Goal: Transaction & Acquisition: Book appointment/travel/reservation

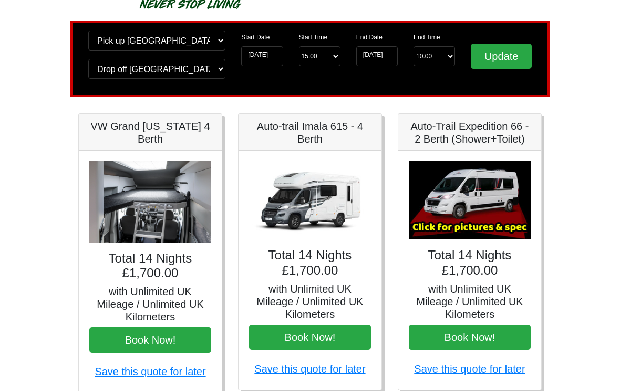
scroll to position [60, 0]
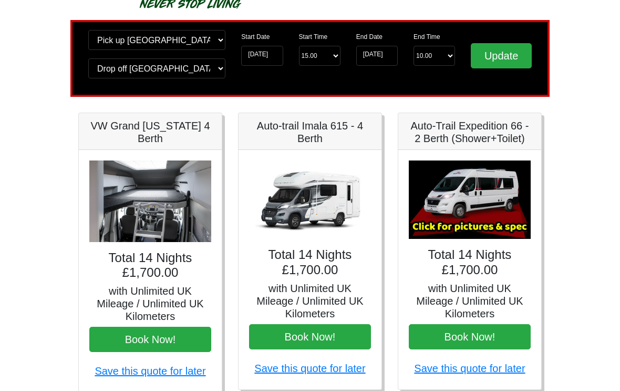
click at [336, 366] on link "Save this quote for later" at bounding box center [309, 369] width 111 height 12
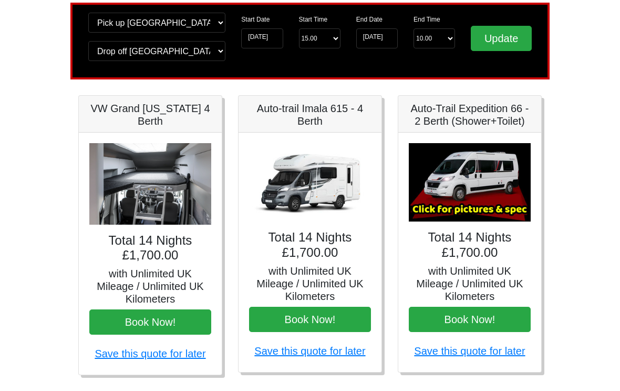
click at [332, 266] on h5 "with Unlimited UK Mileage / Unlimited UK Kilometers" at bounding box center [310, 284] width 122 height 38
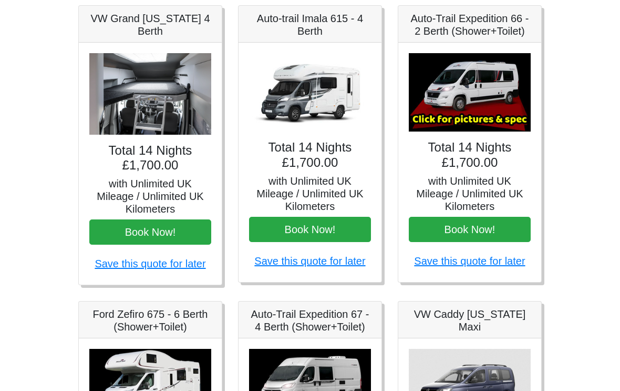
scroll to position [167, 0]
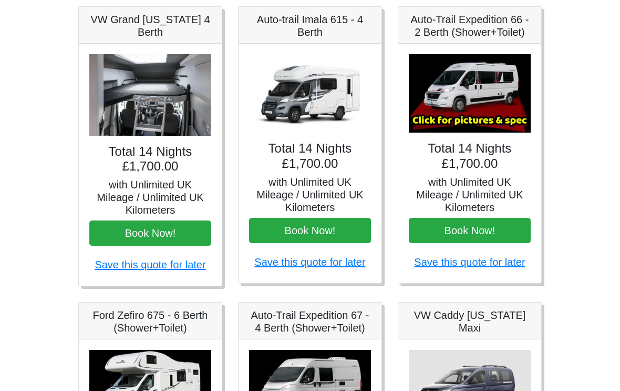
click at [328, 191] on h5 "with Unlimited UK Mileage / Unlimited UK Kilometers" at bounding box center [310, 195] width 122 height 38
click at [330, 190] on h5 "with Unlimited UK Mileage / Unlimited UK Kilometers" at bounding box center [310, 195] width 122 height 38
click at [332, 187] on h5 "with Unlimited UK Mileage / Unlimited UK Kilometers" at bounding box center [310, 195] width 122 height 38
click at [344, 263] on link "Save this quote for later" at bounding box center [309, 262] width 111 height 12
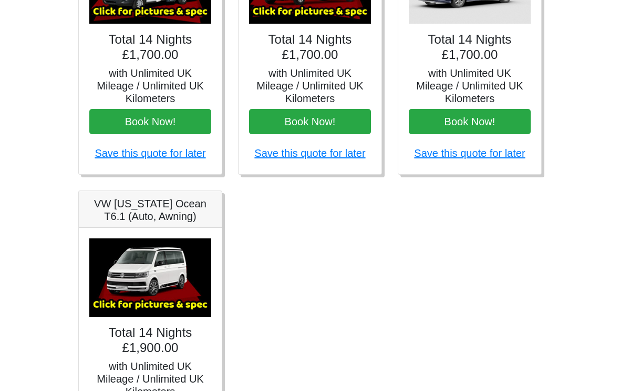
scroll to position [587, 0]
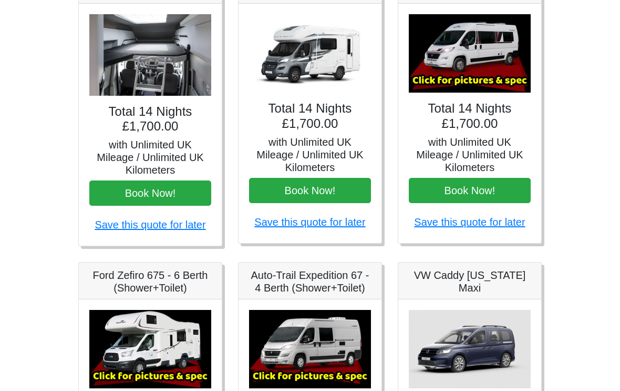
click at [507, 64] on img at bounding box center [470, 54] width 122 height 78
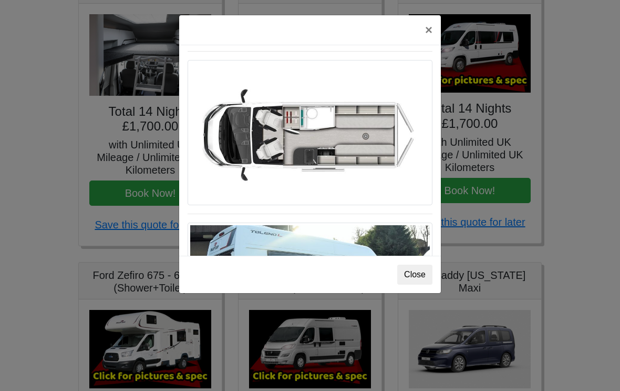
scroll to position [612, 0]
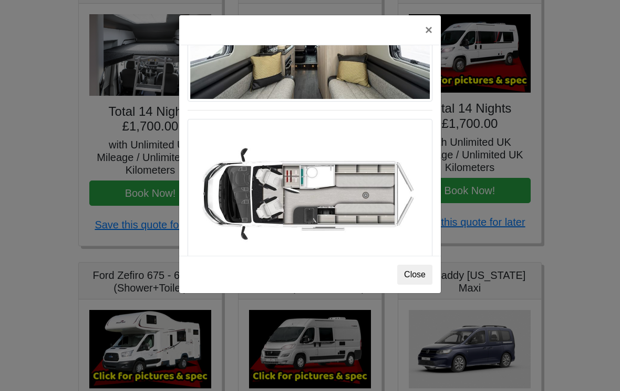
click at [375, 212] on img at bounding box center [310, 191] width 245 height 145
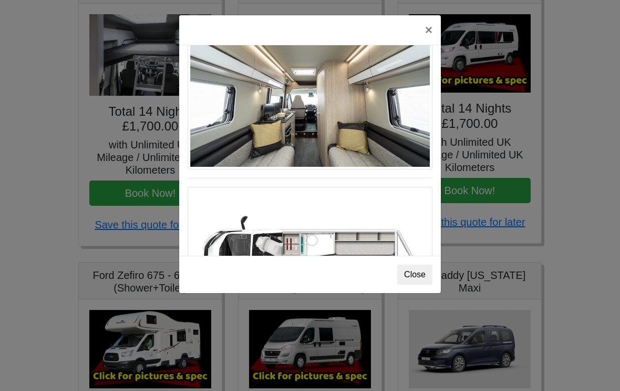
scroll to position [535, 0]
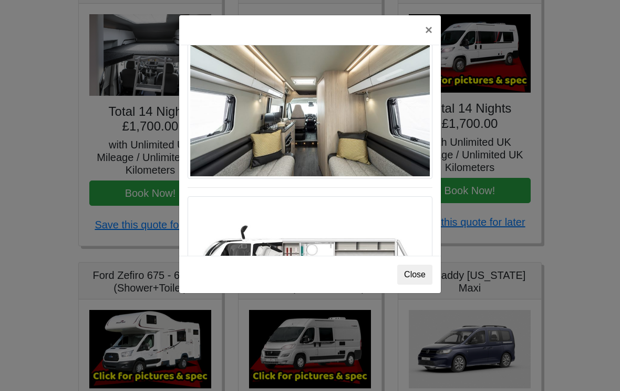
click at [432, 27] on button "×" at bounding box center [429, 29] width 24 height 29
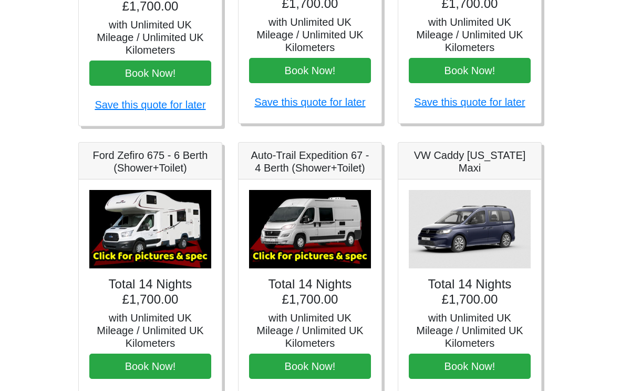
click at [189, 242] on img at bounding box center [150, 229] width 122 height 78
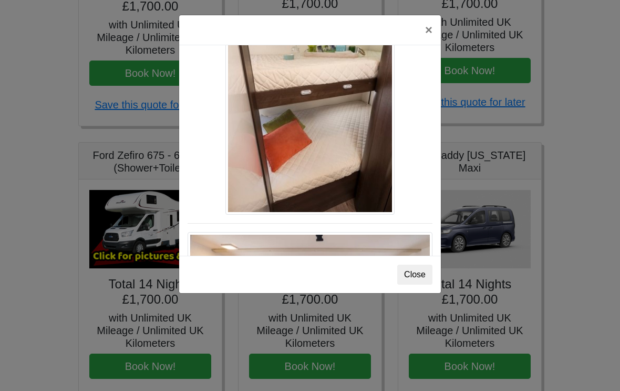
scroll to position [1326, 0]
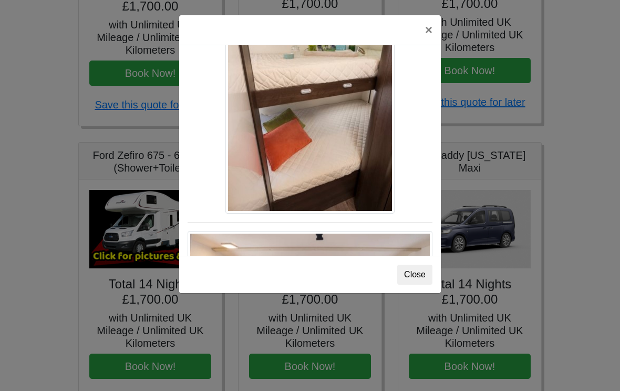
click at [417, 265] on button "Close" at bounding box center [414, 274] width 35 height 20
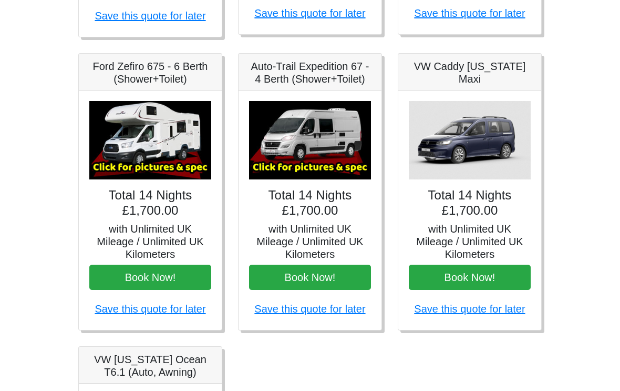
scroll to position [415, 0]
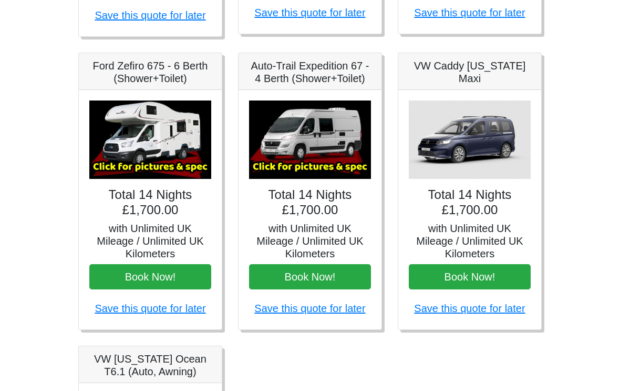
click at [339, 154] on img at bounding box center [310, 140] width 122 height 78
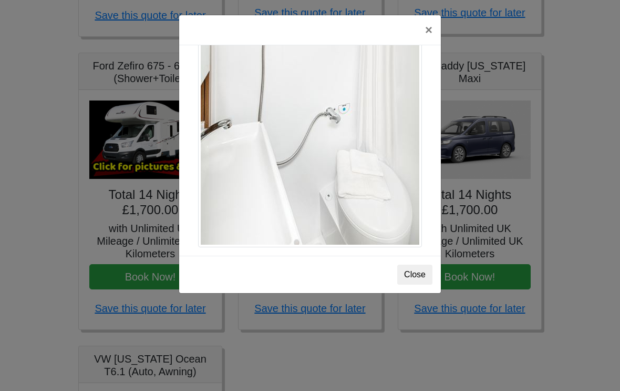
scroll to position [1458, 0]
click at [421, 267] on button "Close" at bounding box center [414, 274] width 35 height 20
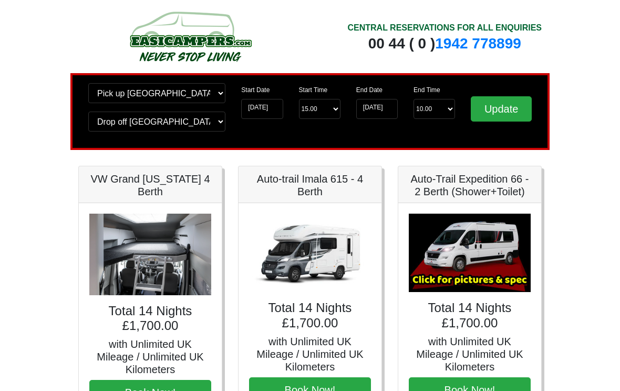
scroll to position [0, 0]
